Goal: Information Seeking & Learning: Learn about a topic

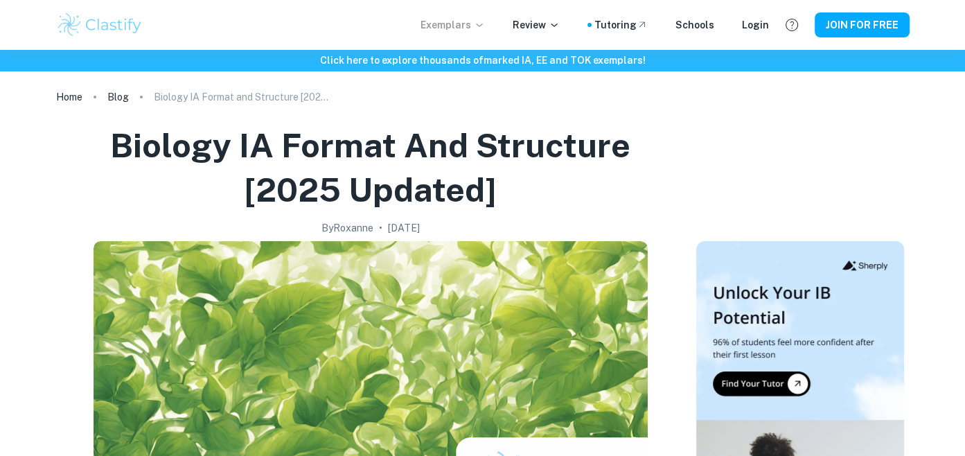
click at [460, 31] on p "Exemplars" at bounding box center [453, 24] width 64 height 15
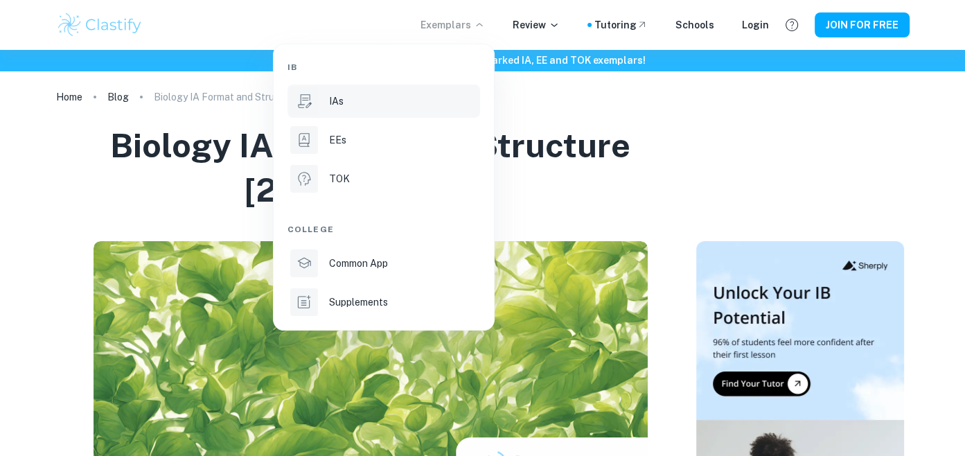
click at [391, 112] on li "IAs" at bounding box center [384, 101] width 193 height 33
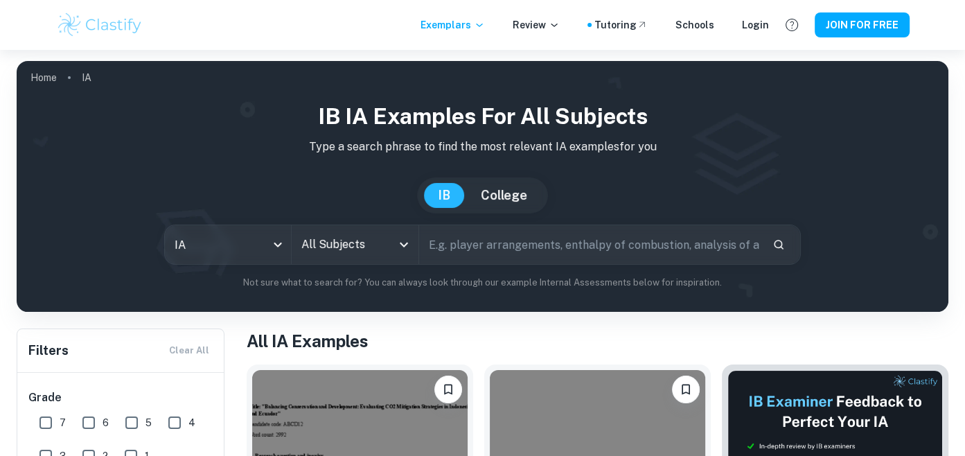
click at [482, 249] on input "text" at bounding box center [590, 244] width 342 height 39
type input "Investigation on how the light color (red, blue, green, yellow) during photosyn…"
click at [784, 246] on icon "Search" at bounding box center [779, 244] width 12 height 12
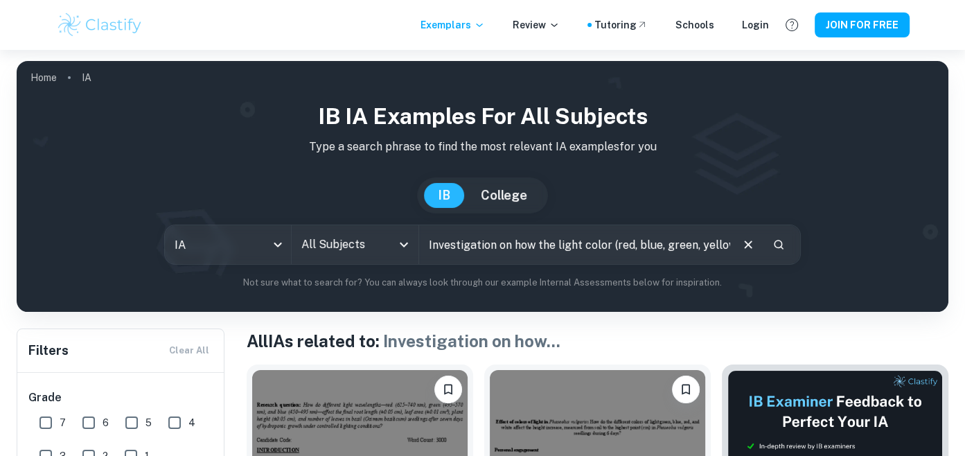
scroll to position [266, 0]
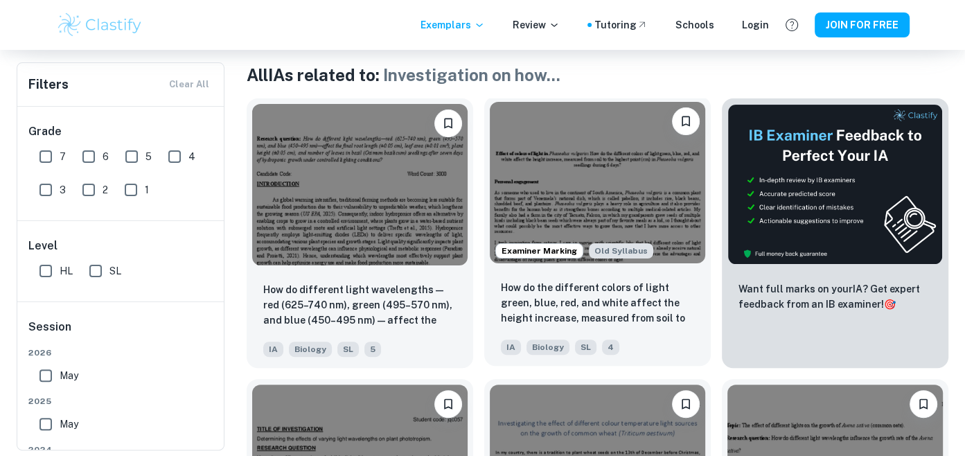
click at [590, 196] on img at bounding box center [598, 182] width 216 height 161
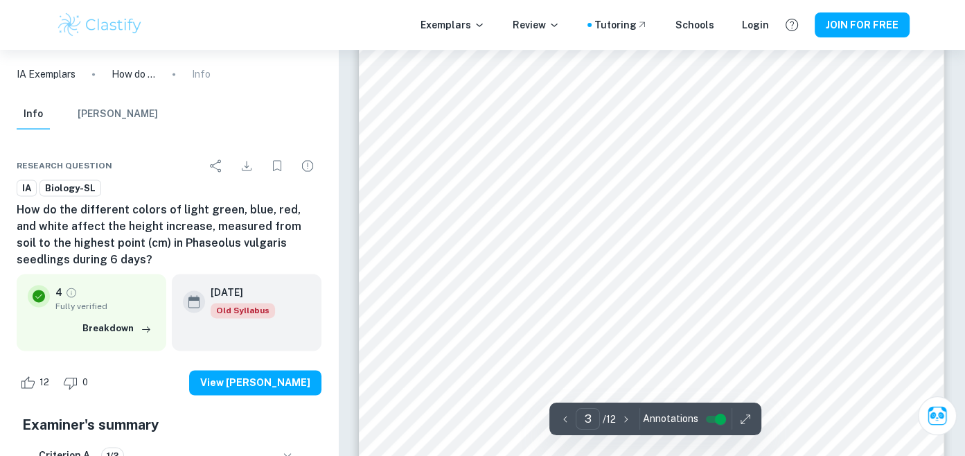
scroll to position [1912, 0]
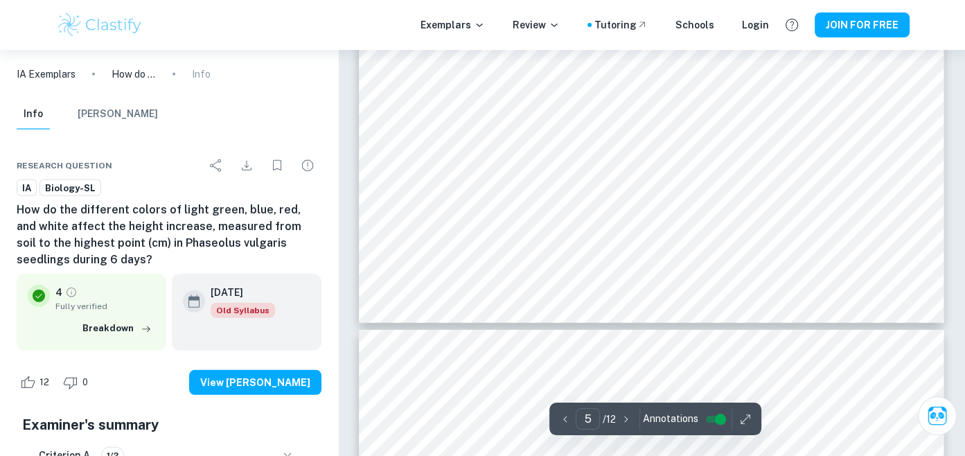
type input "6"
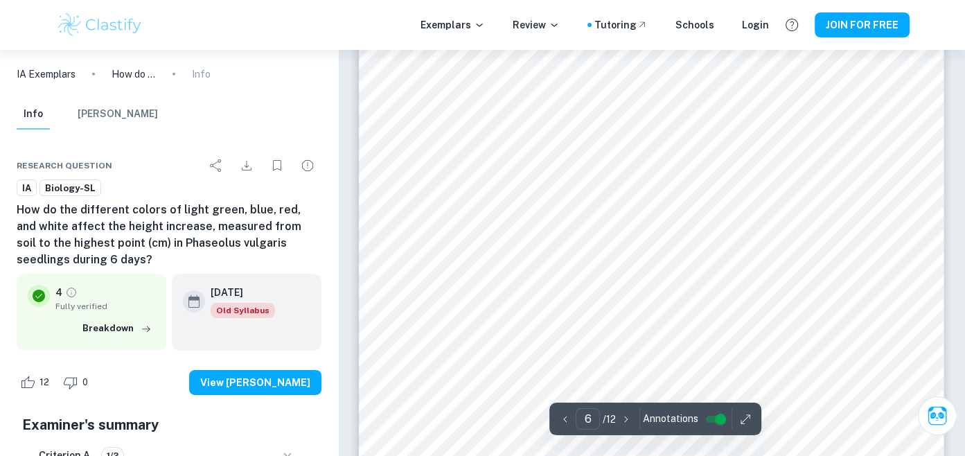
scroll to position [4299, 0]
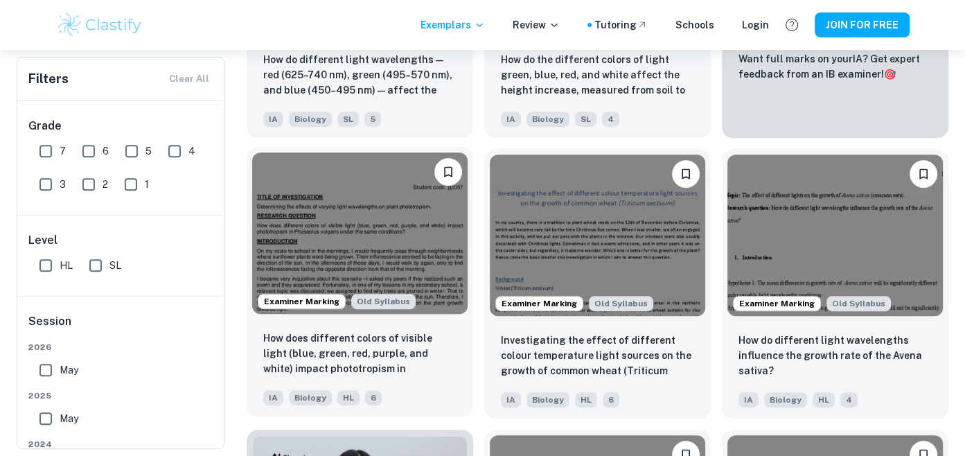
scroll to position [487, 0]
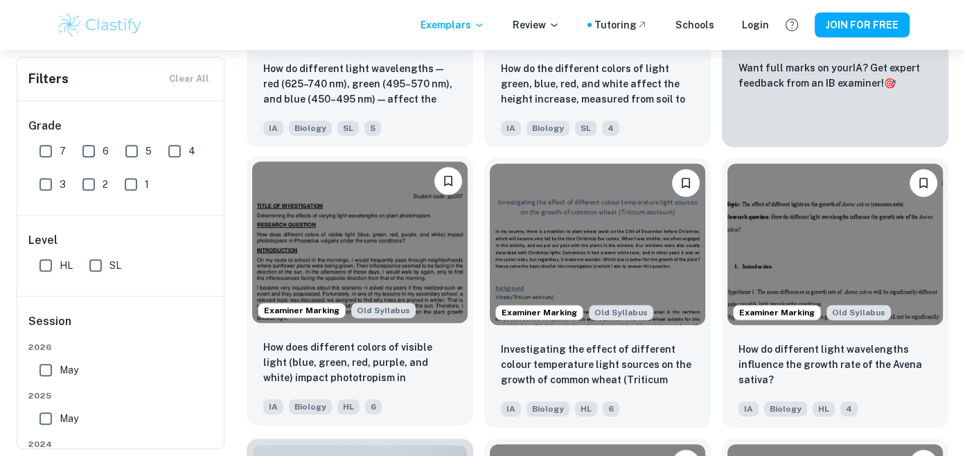
click at [428, 282] on img at bounding box center [360, 241] width 216 height 161
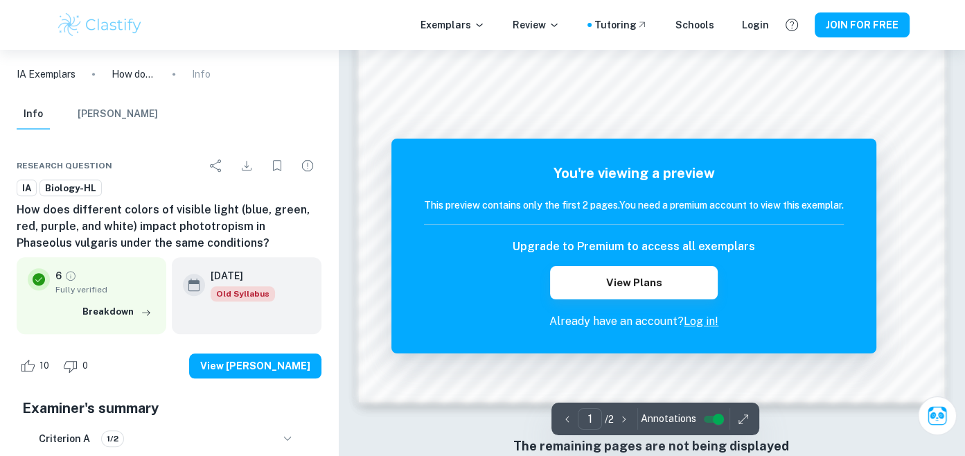
scroll to position [1192, 0]
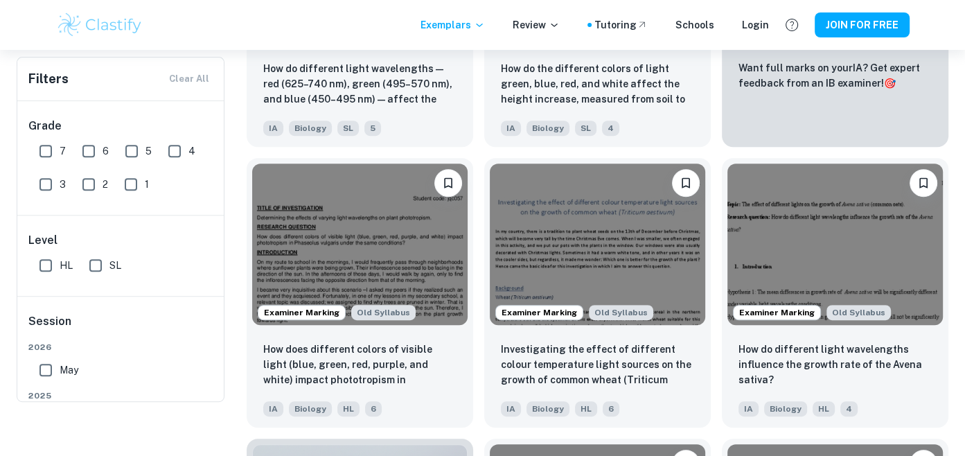
scroll to position [85, 0]
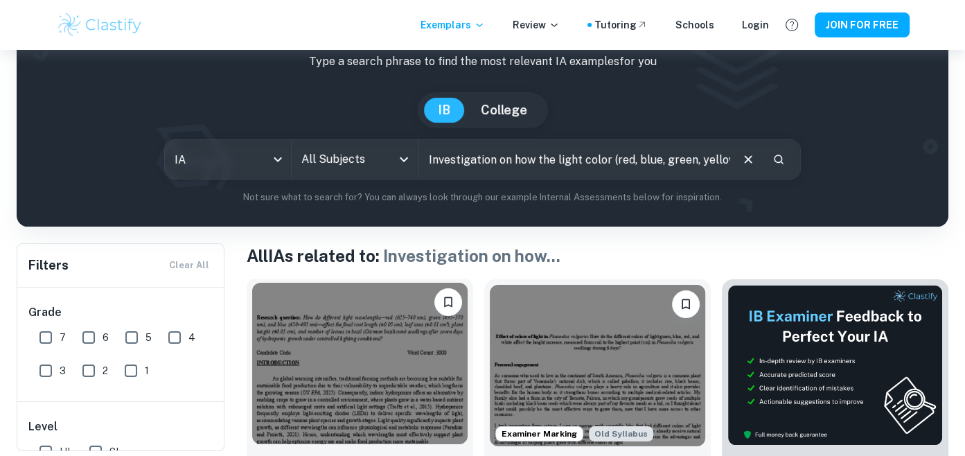
click at [398, 322] on img at bounding box center [360, 363] width 216 height 161
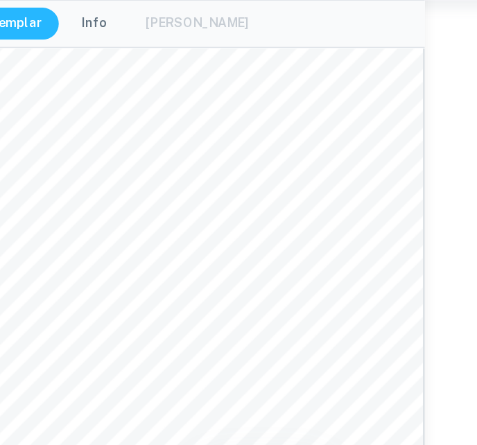
scroll to position [3392, 41]
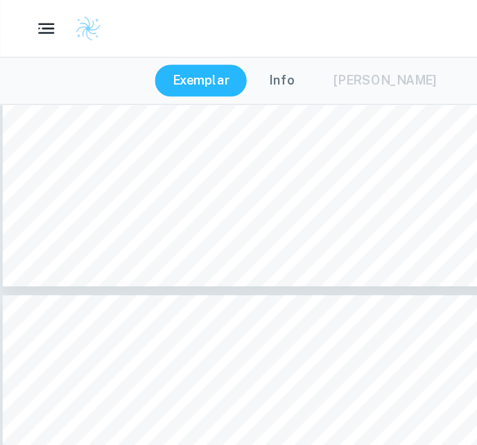
type input "5"
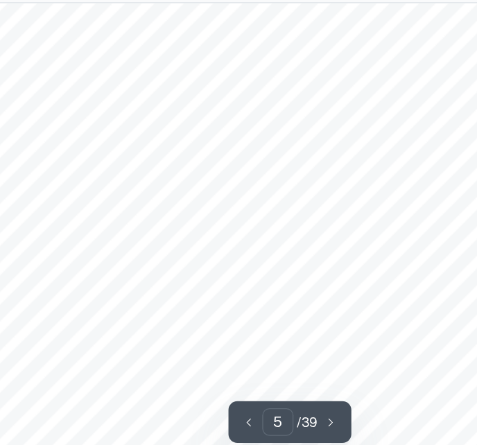
scroll to position [2878, 0]
